Goal: Information Seeking & Learning: Check status

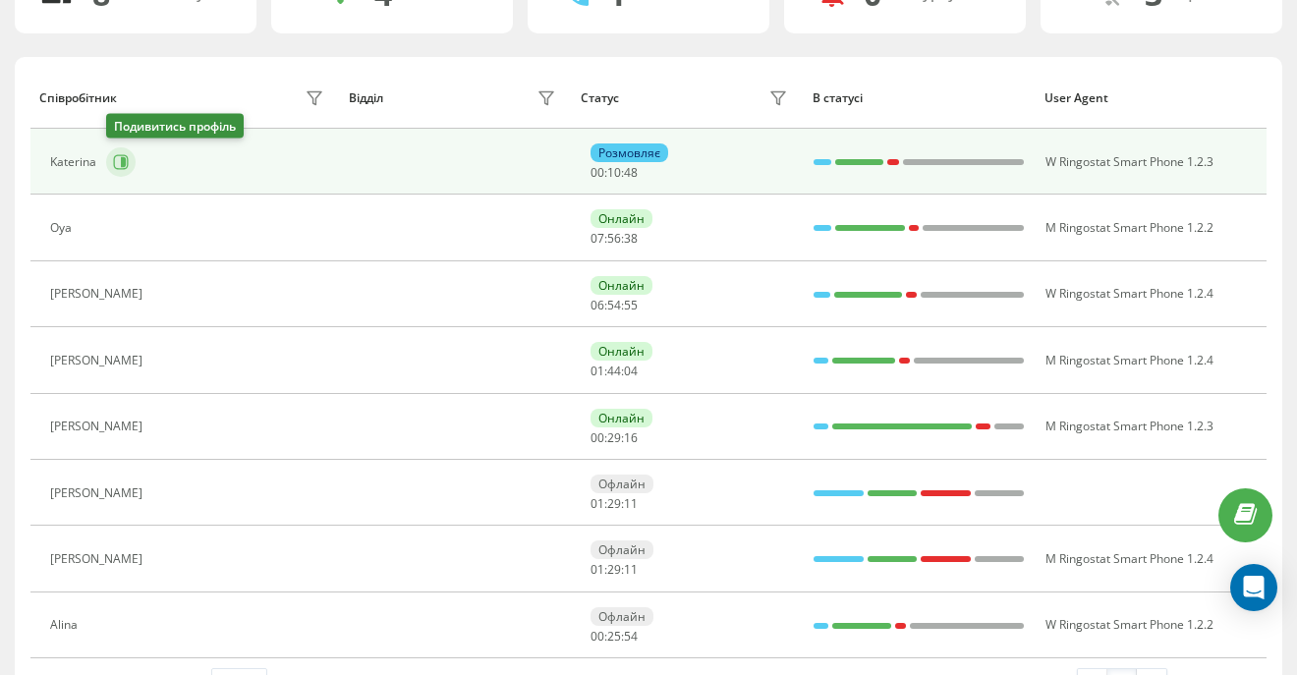
click at [110, 158] on button at bounding box center [120, 161] width 29 height 29
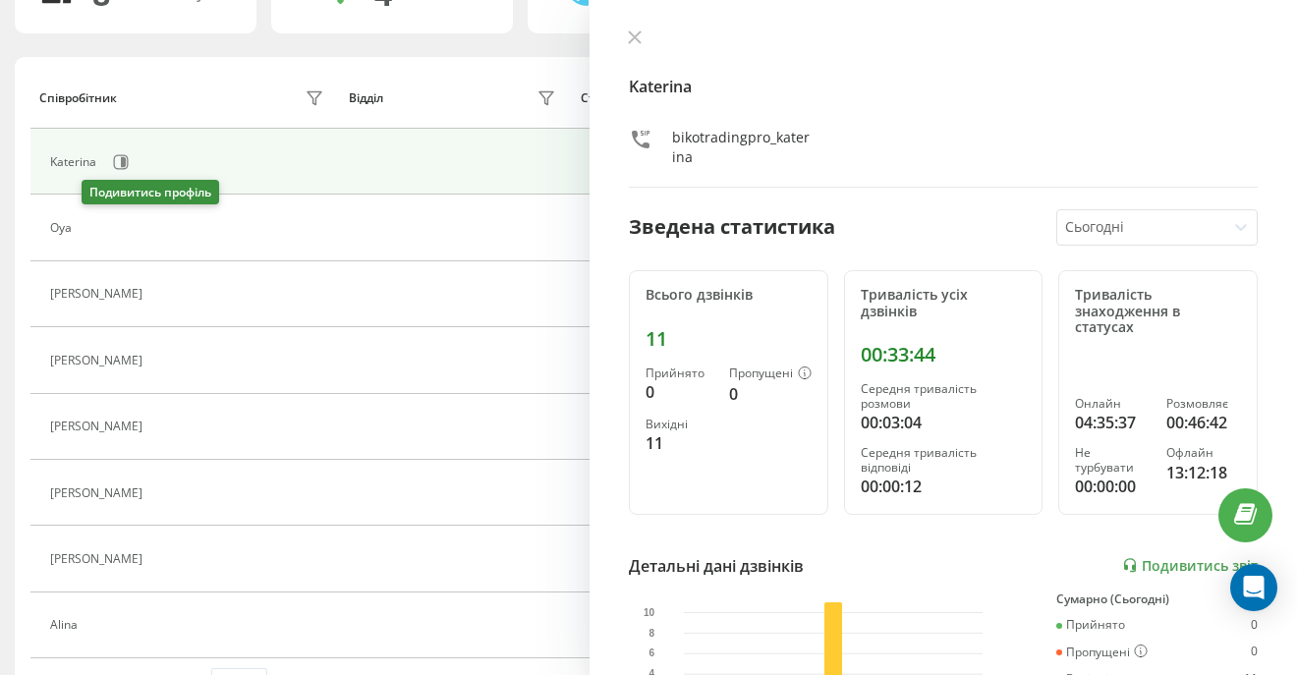
click at [95, 234] on icon at bounding box center [93, 228] width 16 height 16
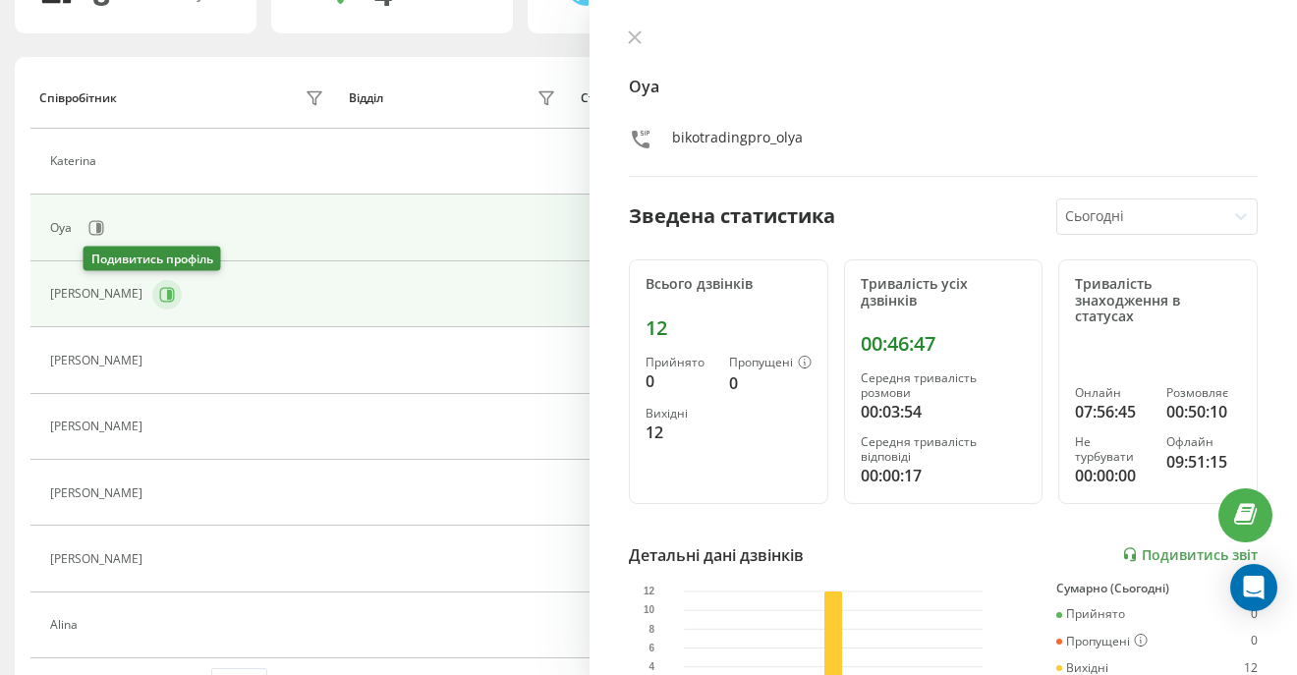
click at [152, 304] on button at bounding box center [166, 294] width 29 height 29
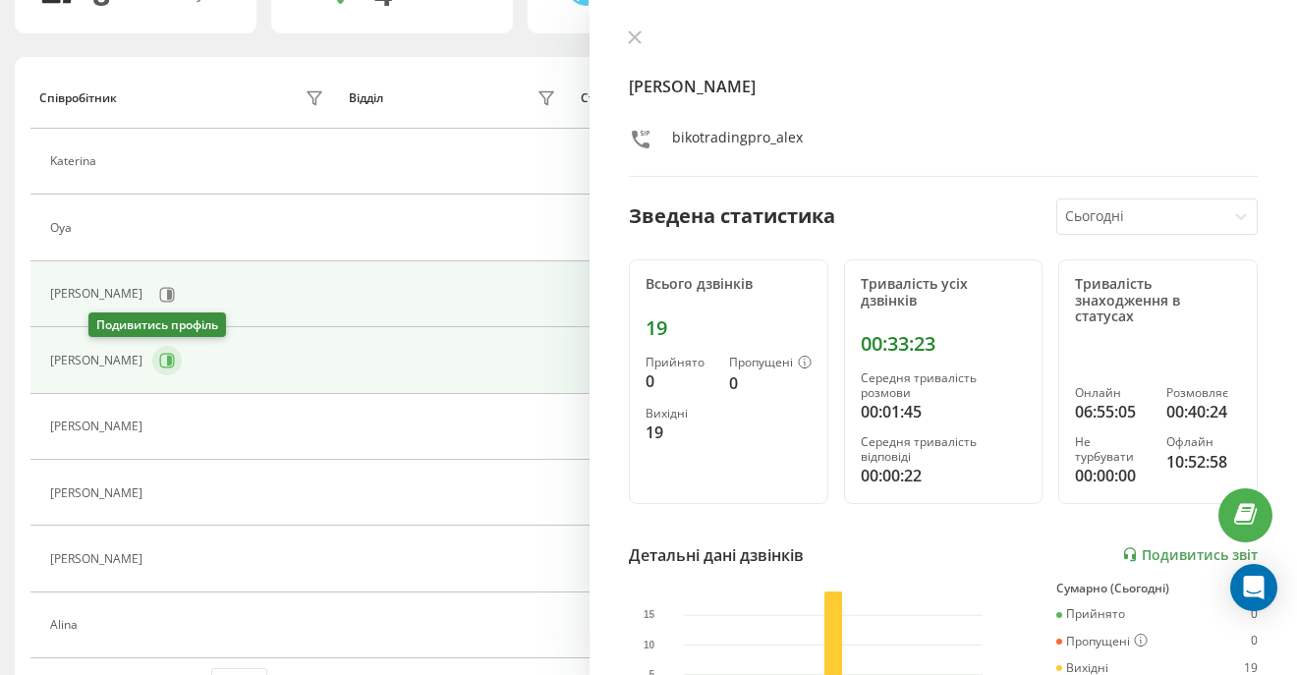
click at [159, 365] on icon at bounding box center [167, 361] width 16 height 16
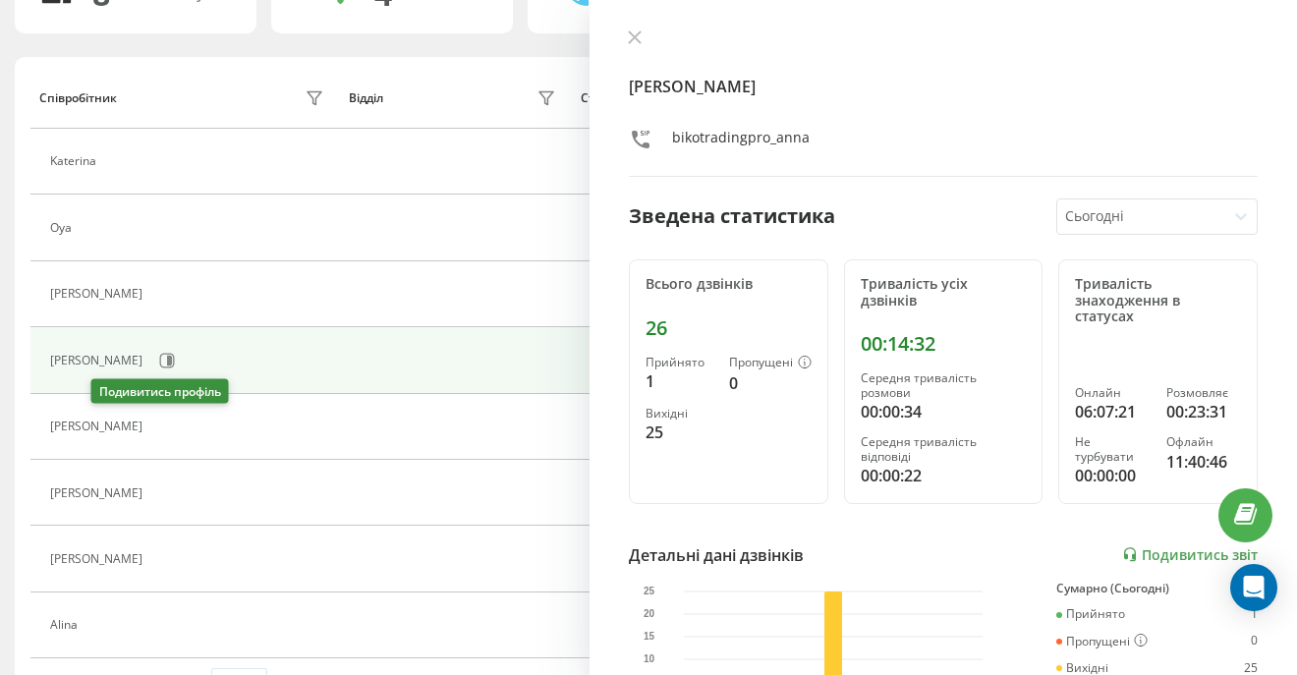
click at [152, 417] on button at bounding box center [164, 429] width 24 height 28
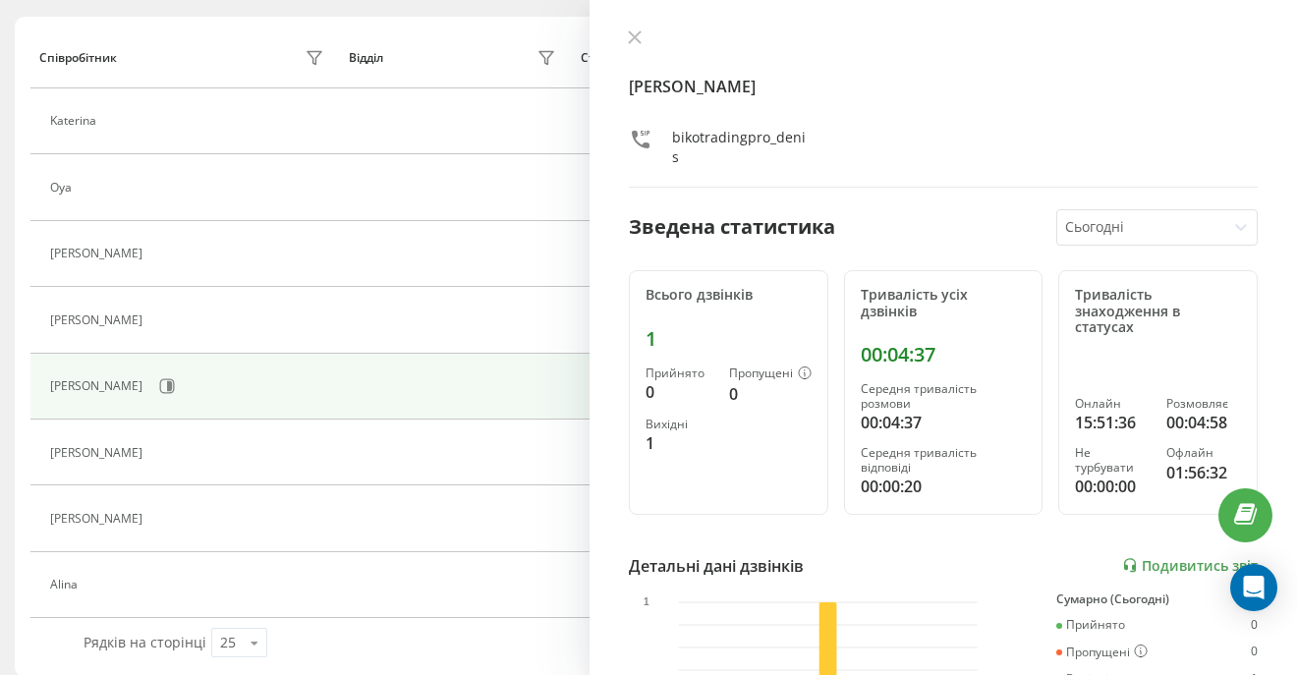
scroll to position [241, 0]
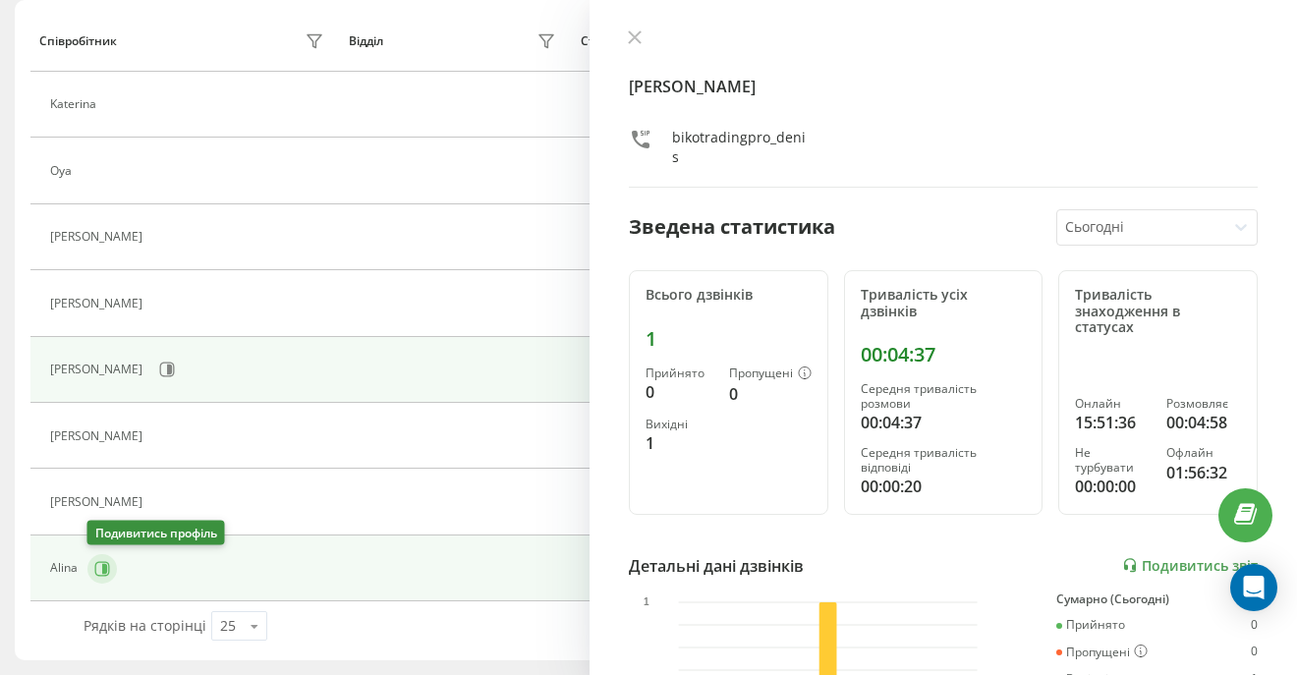
click at [104, 571] on icon at bounding box center [104, 568] width 5 height 10
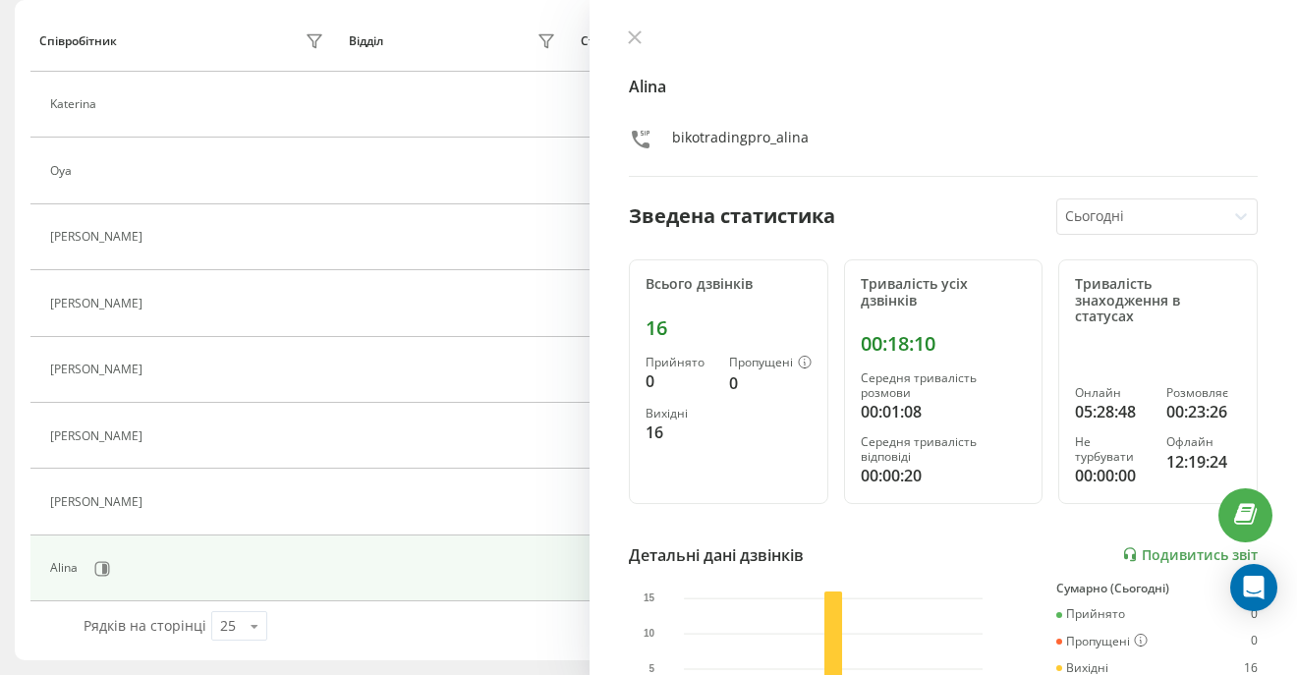
click at [635, 44] on icon at bounding box center [635, 37] width 14 height 14
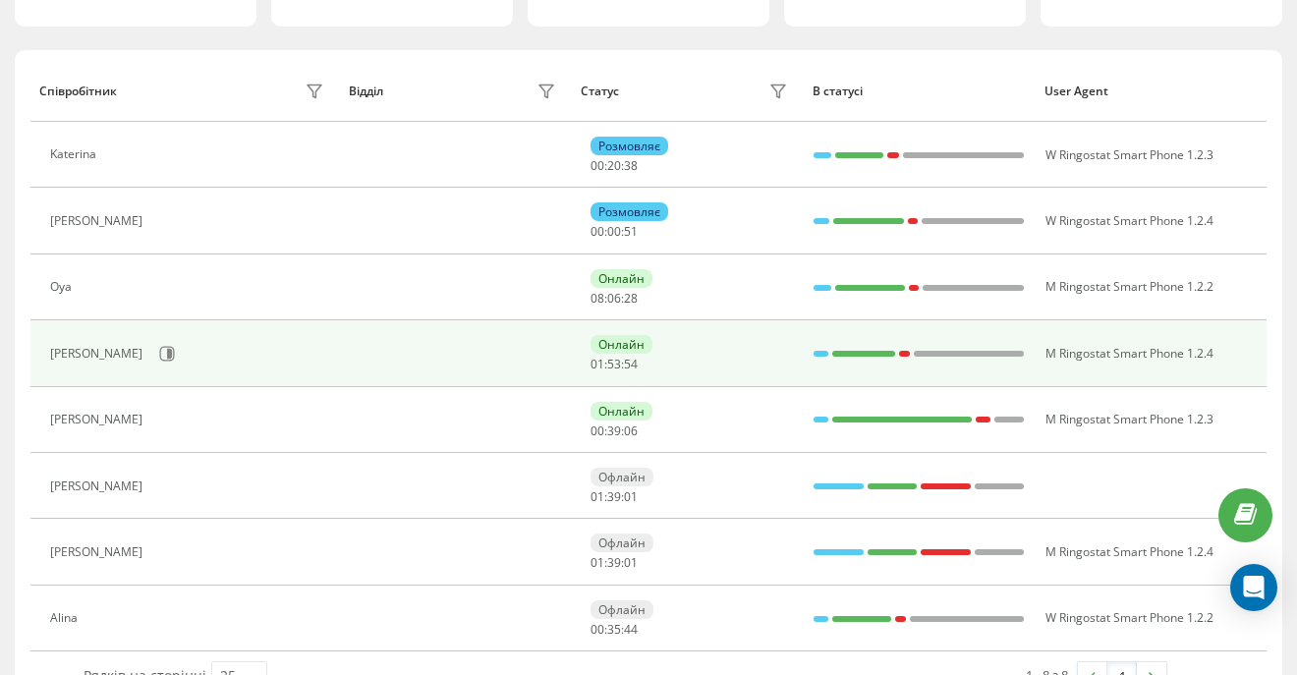
scroll to position [189, 0]
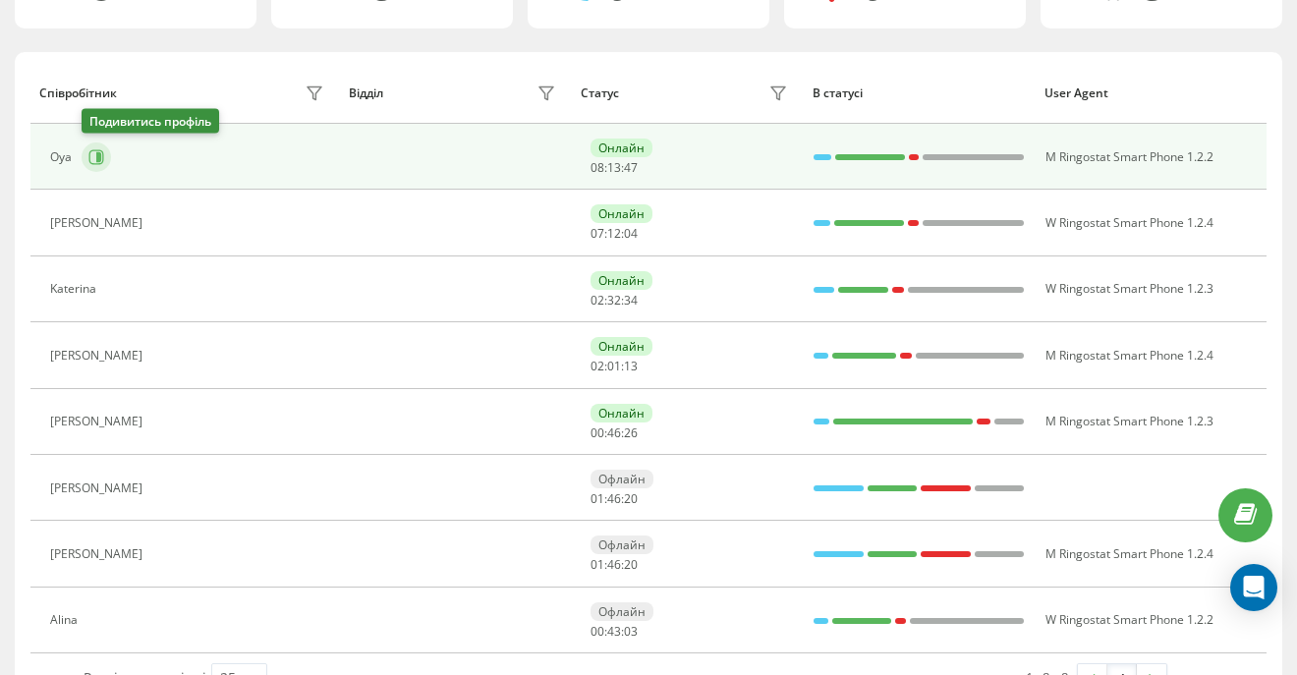
click at [92, 164] on button at bounding box center [96, 156] width 29 height 29
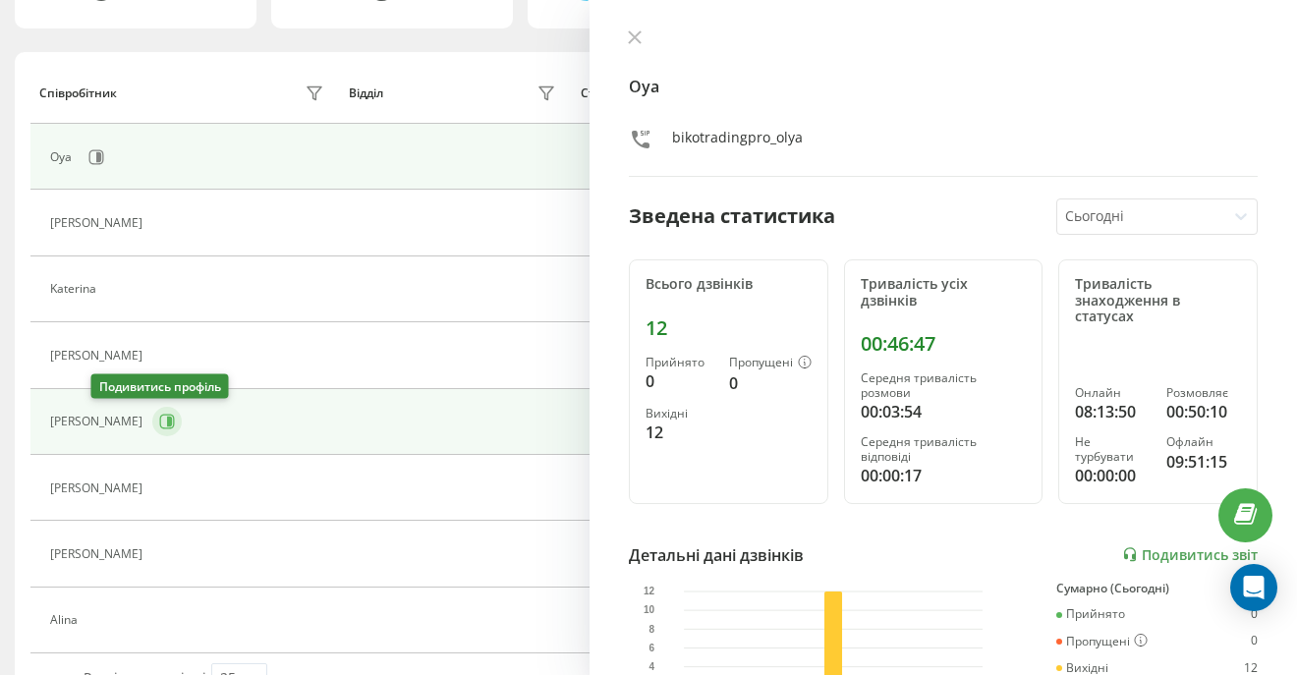
click at [152, 411] on button at bounding box center [166, 421] width 29 height 29
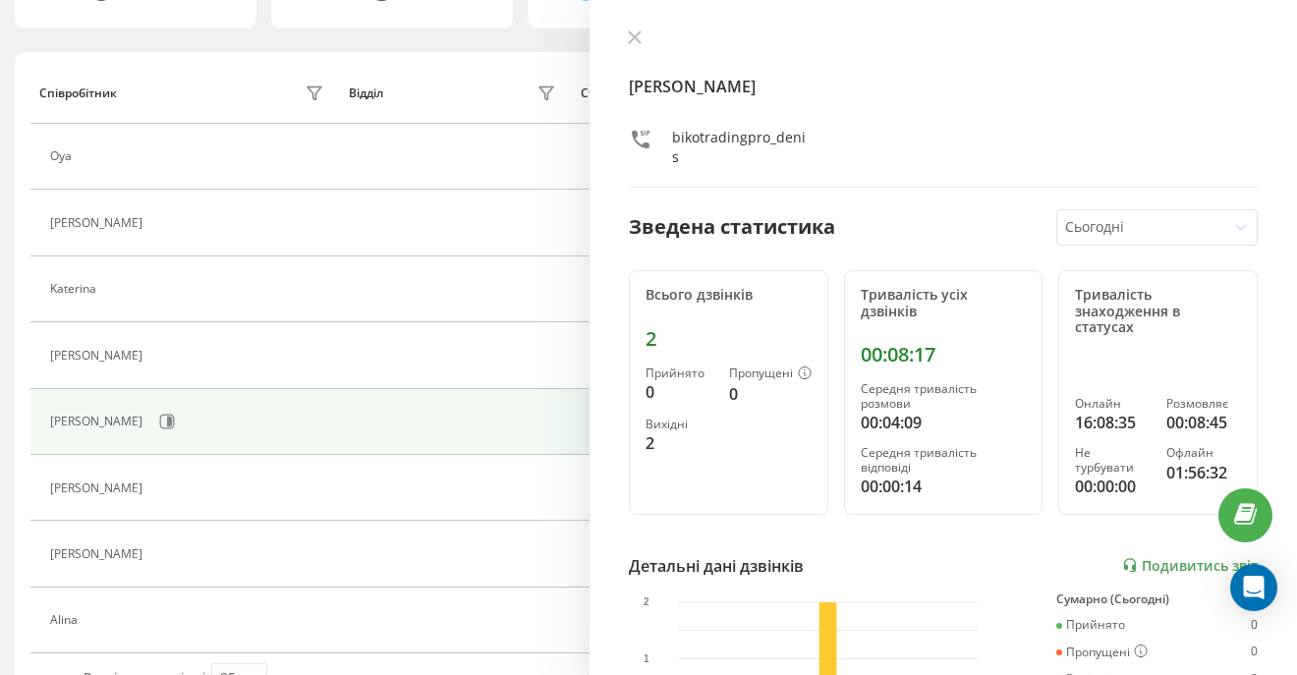
click at [633, 49] on div "[PERSON_NAME]" at bounding box center [943, 108] width 629 height 158
click at [636, 44] on button at bounding box center [635, 38] width 26 height 19
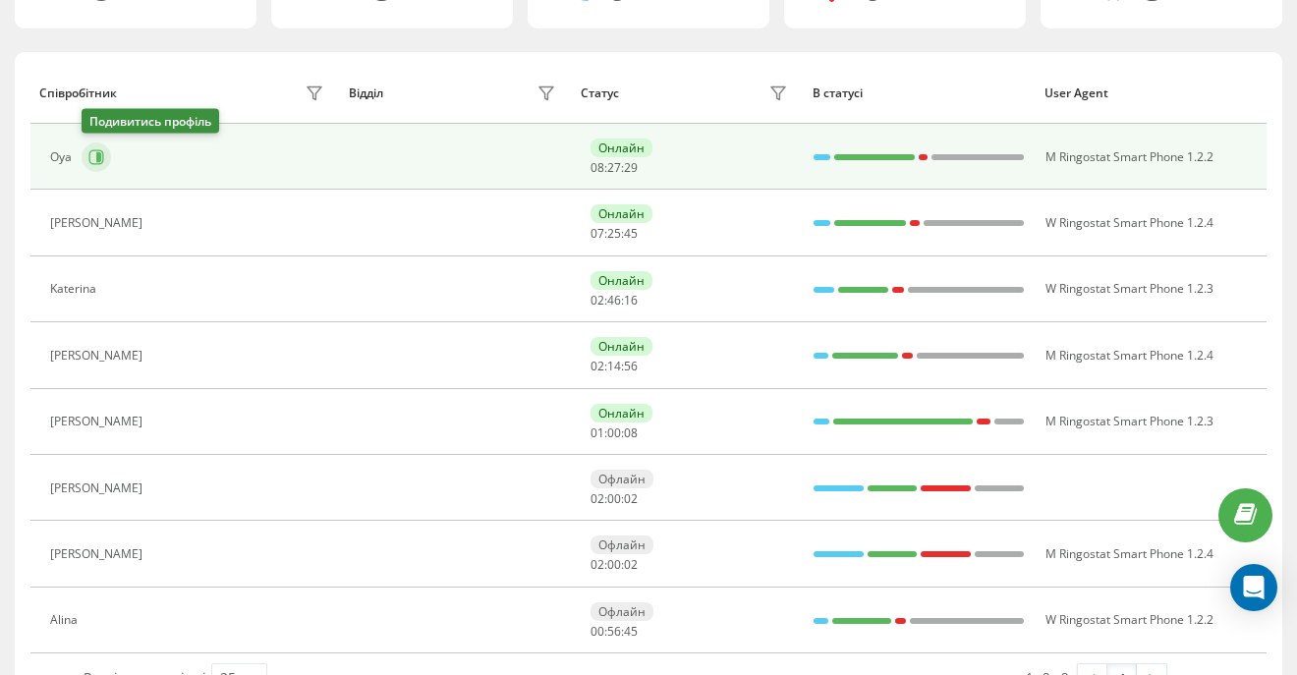
click at [97, 152] on icon at bounding box center [98, 157] width 5 height 10
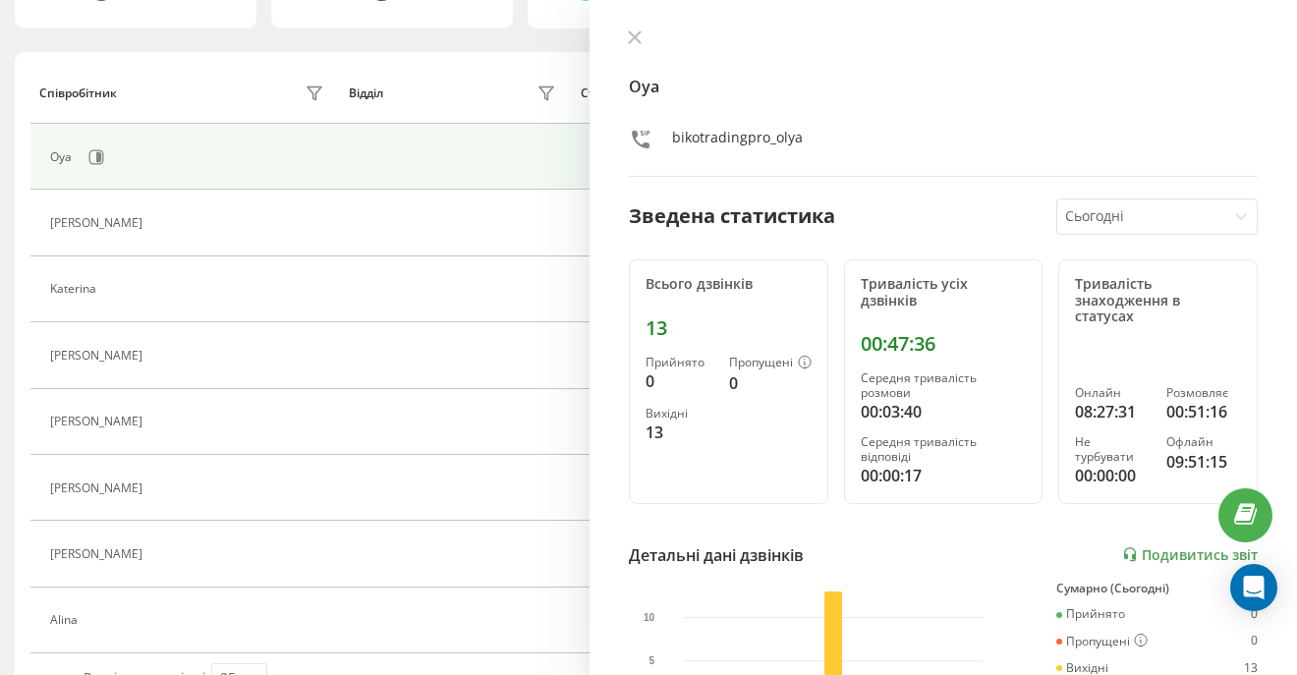
click at [634, 44] on button at bounding box center [635, 38] width 26 height 19
